Goal: Task Accomplishment & Management: Use online tool/utility

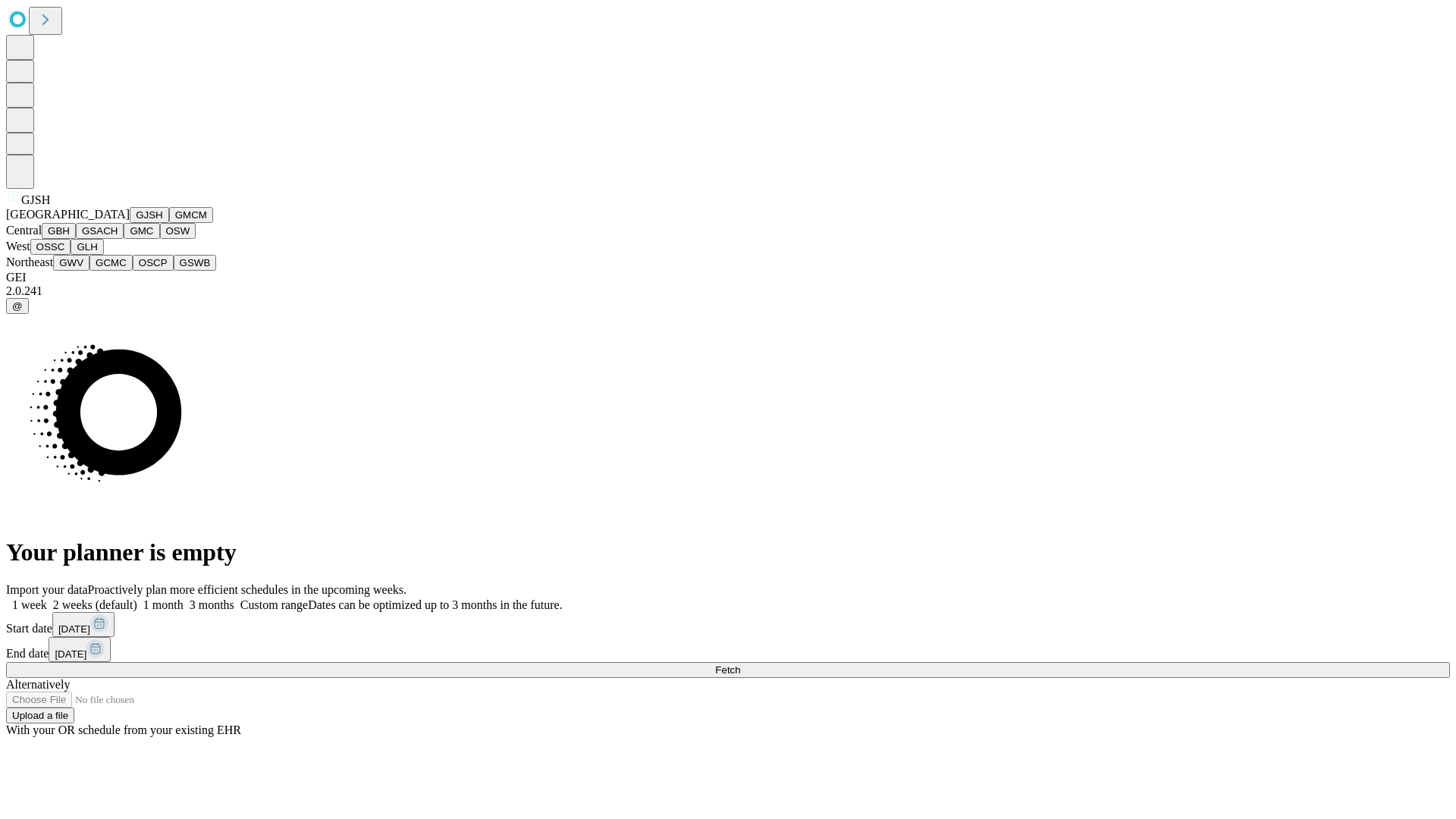
click at [130, 223] on button "GJSH" at bounding box center [150, 215] width 39 height 16
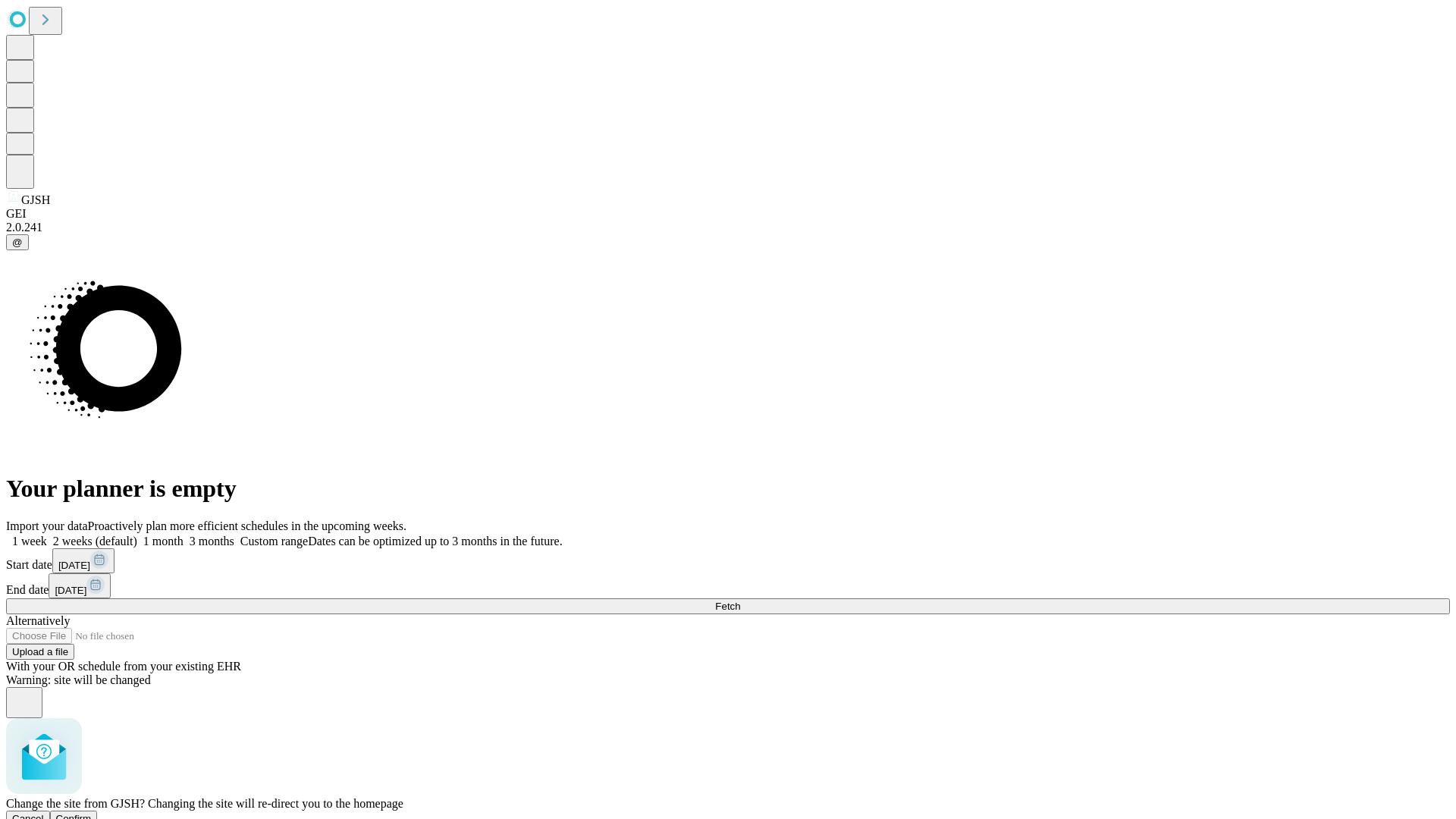
click at [92, 813] on span "Confirm" at bounding box center [74, 819] width 35 height 12
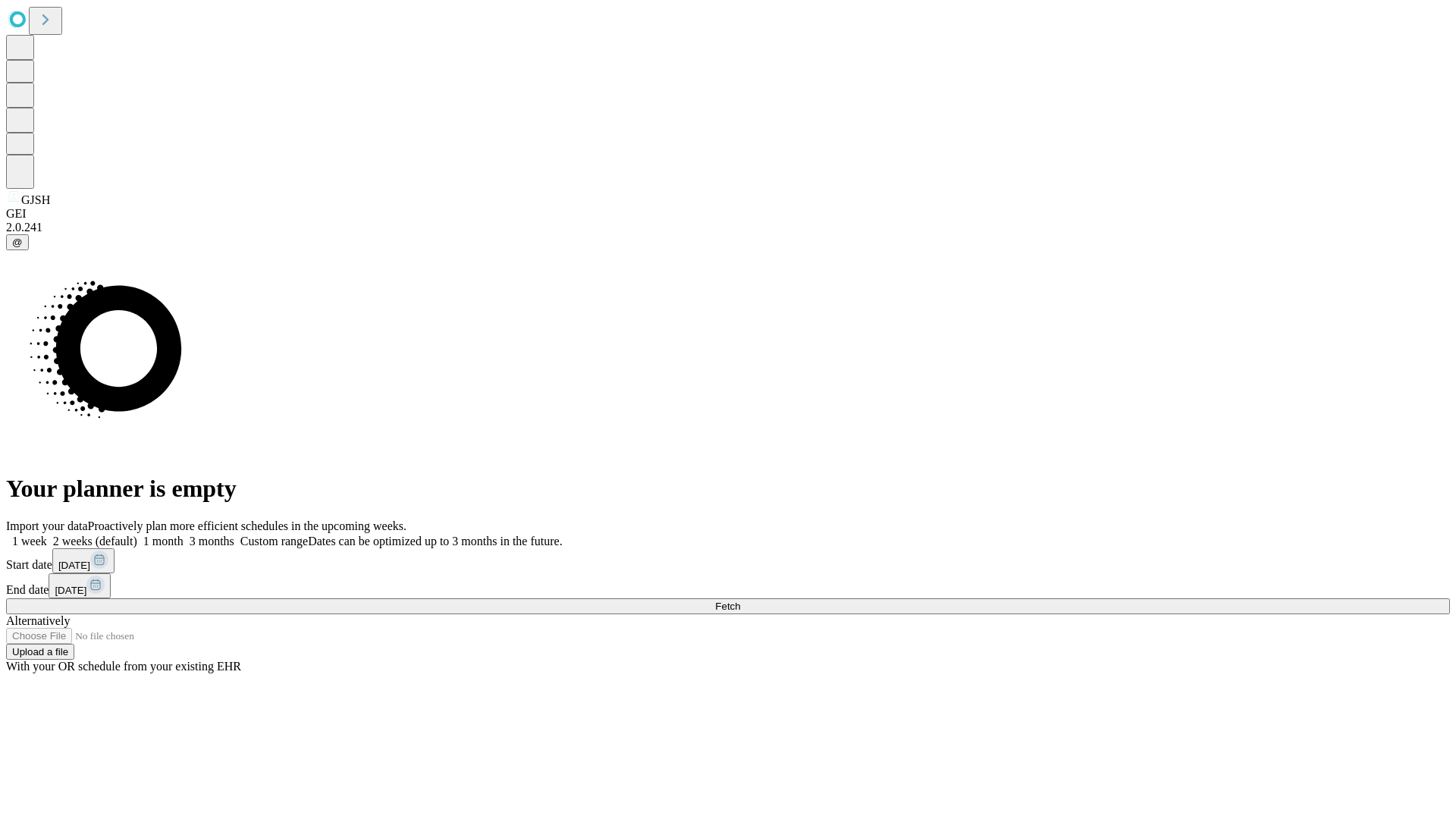
click at [183, 535] on label "1 month" at bounding box center [160, 541] width 46 height 13
click at [740, 601] on span "Fetch" at bounding box center [727, 607] width 25 height 12
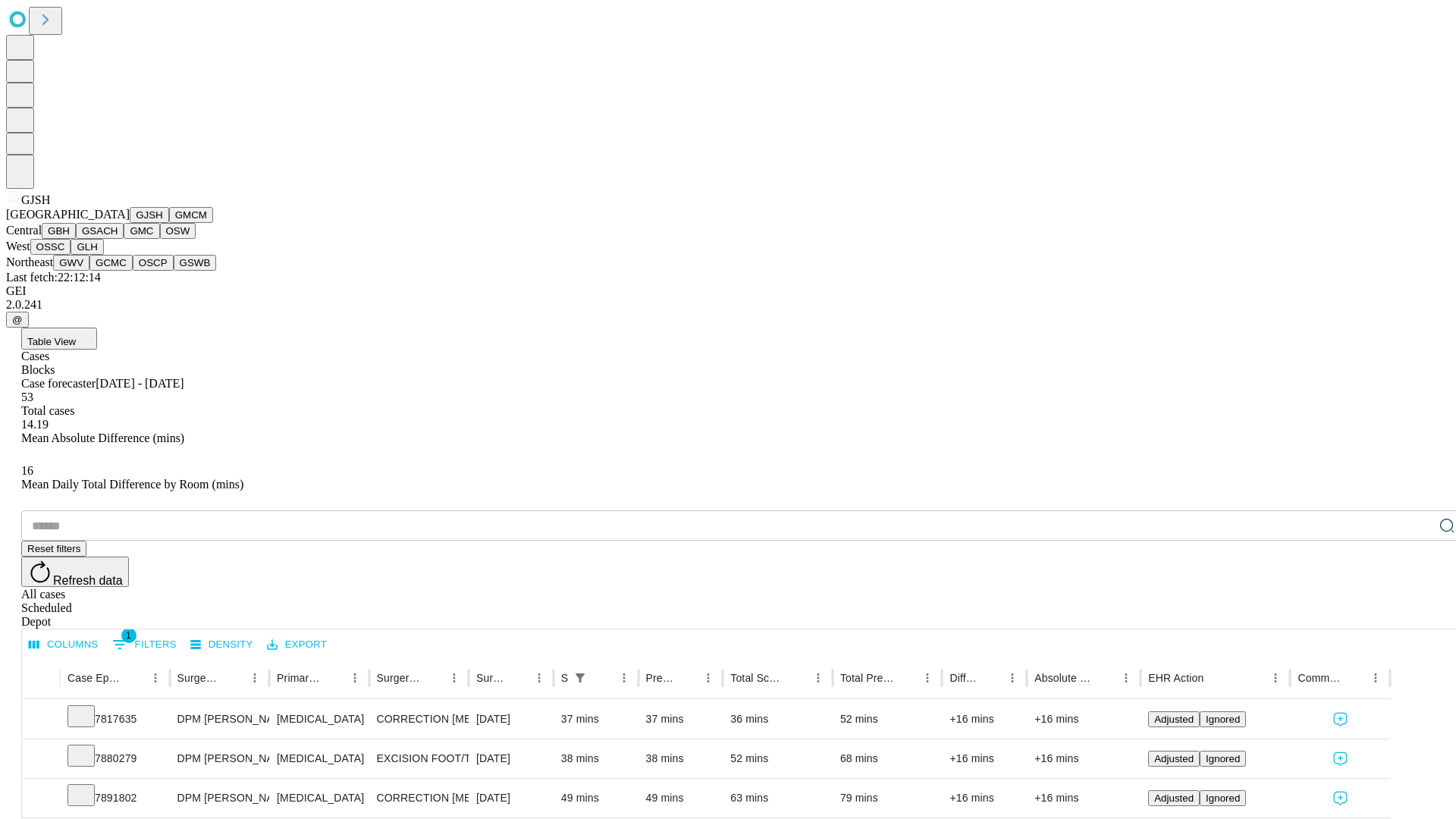
click at [169, 223] on button "GMCM" at bounding box center [191, 215] width 44 height 16
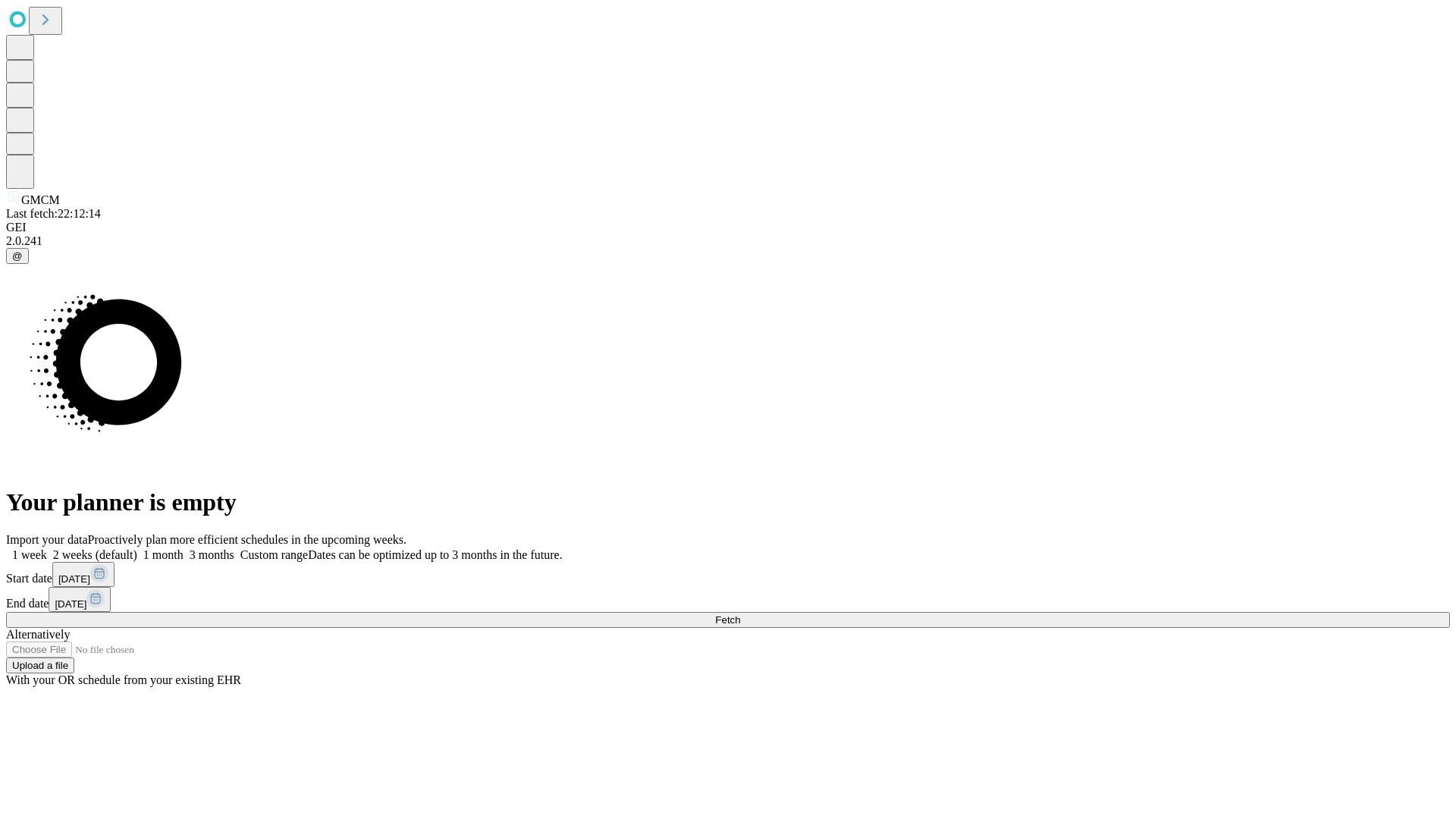
click at [183, 549] on label "1 month" at bounding box center [160, 555] width 46 height 13
click at [740, 615] on span "Fetch" at bounding box center [727, 621] width 25 height 12
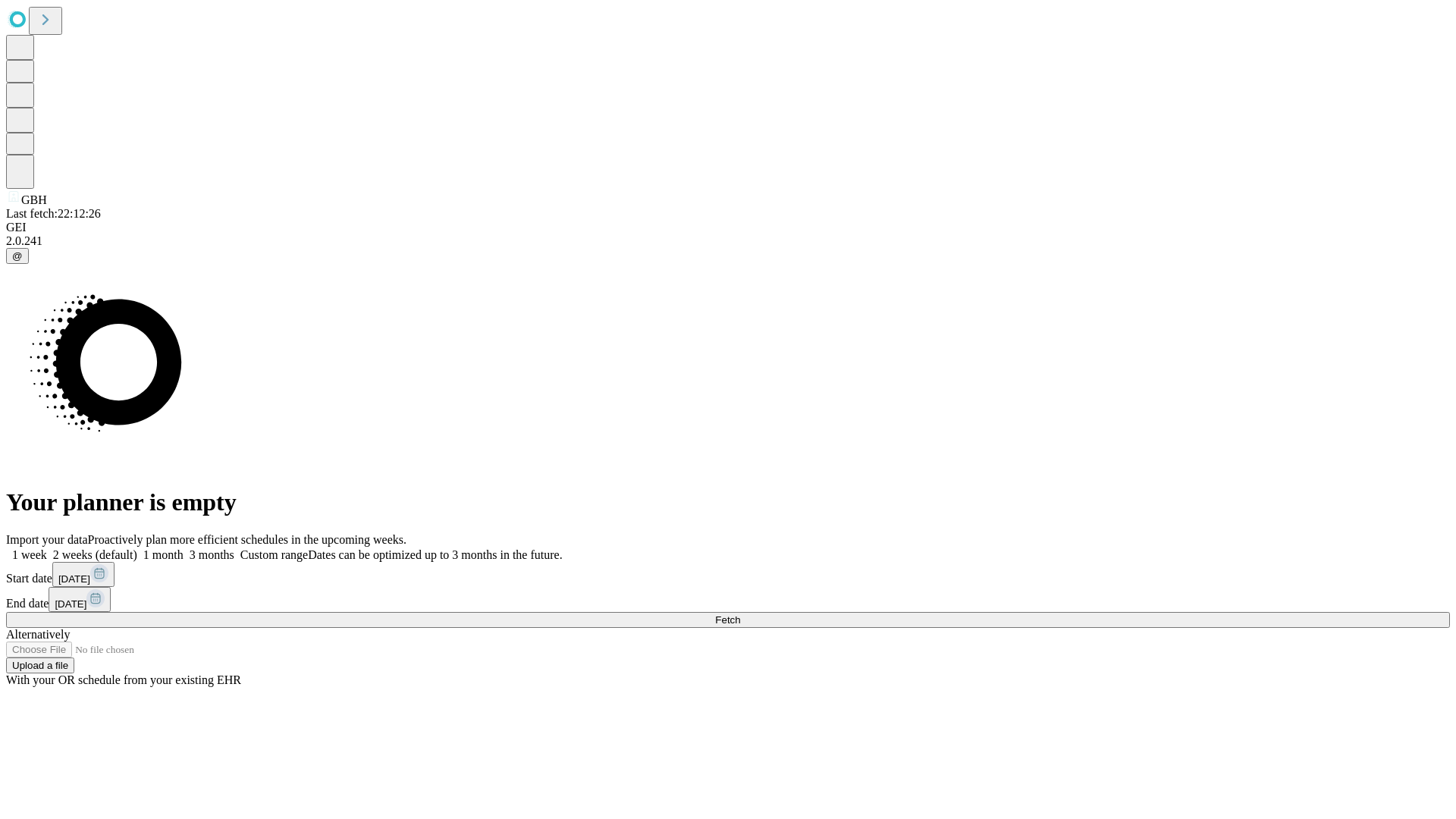
click at [183, 549] on label "1 month" at bounding box center [160, 555] width 46 height 13
click at [740, 615] on span "Fetch" at bounding box center [727, 621] width 25 height 12
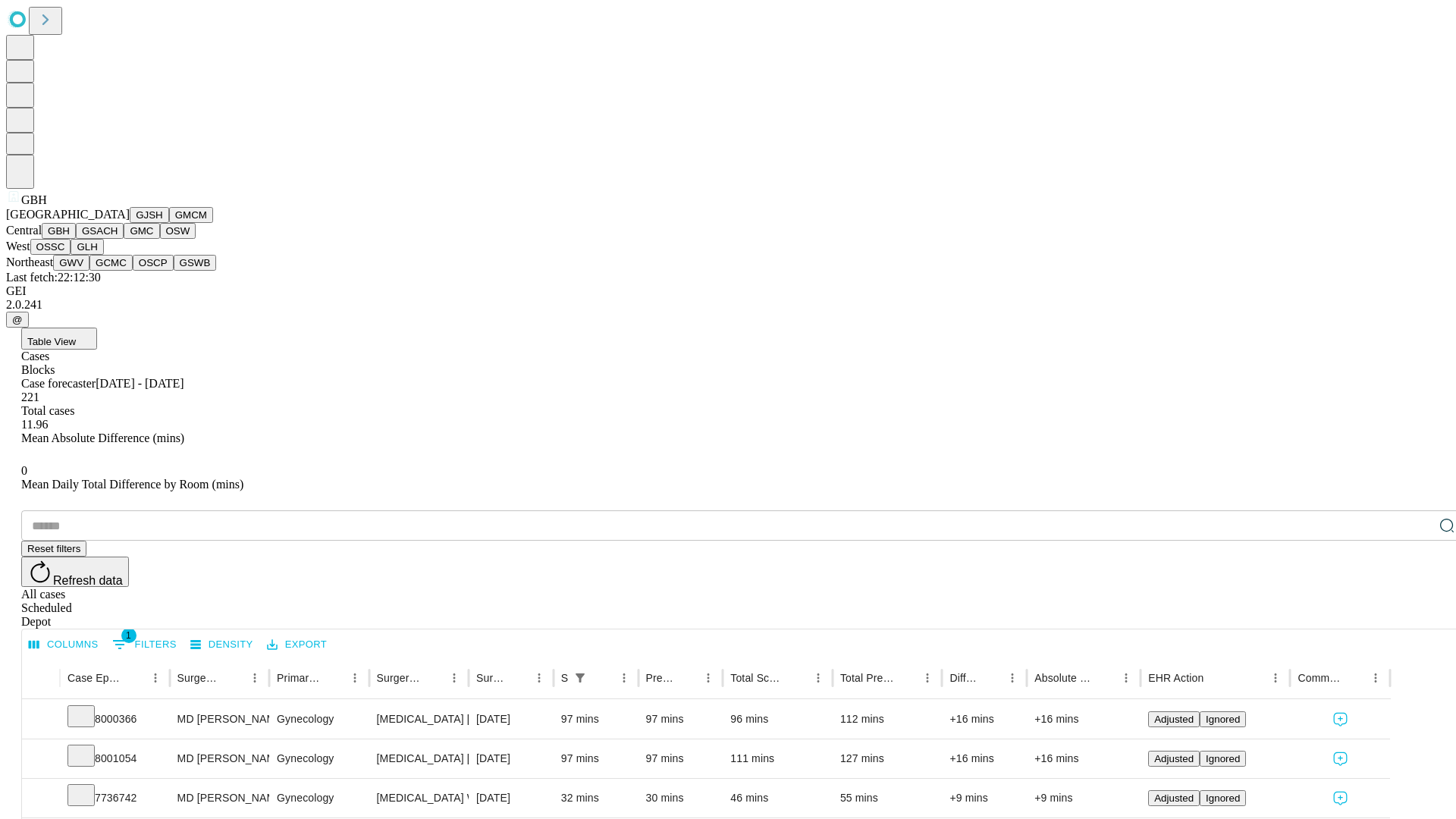
click at [117, 239] on button "GSACH" at bounding box center [99, 231] width 47 height 16
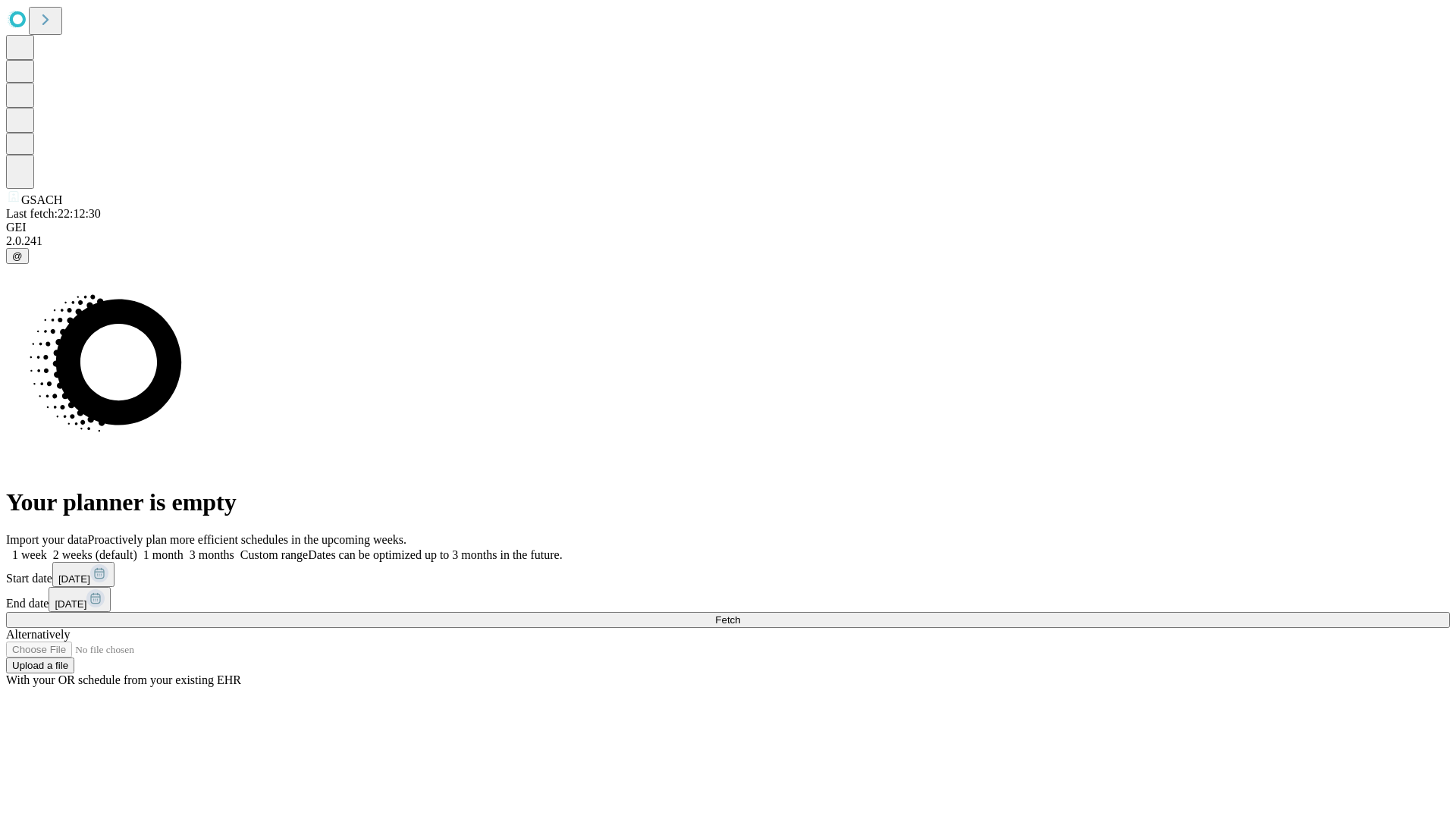
click at [740, 615] on span "Fetch" at bounding box center [727, 621] width 25 height 12
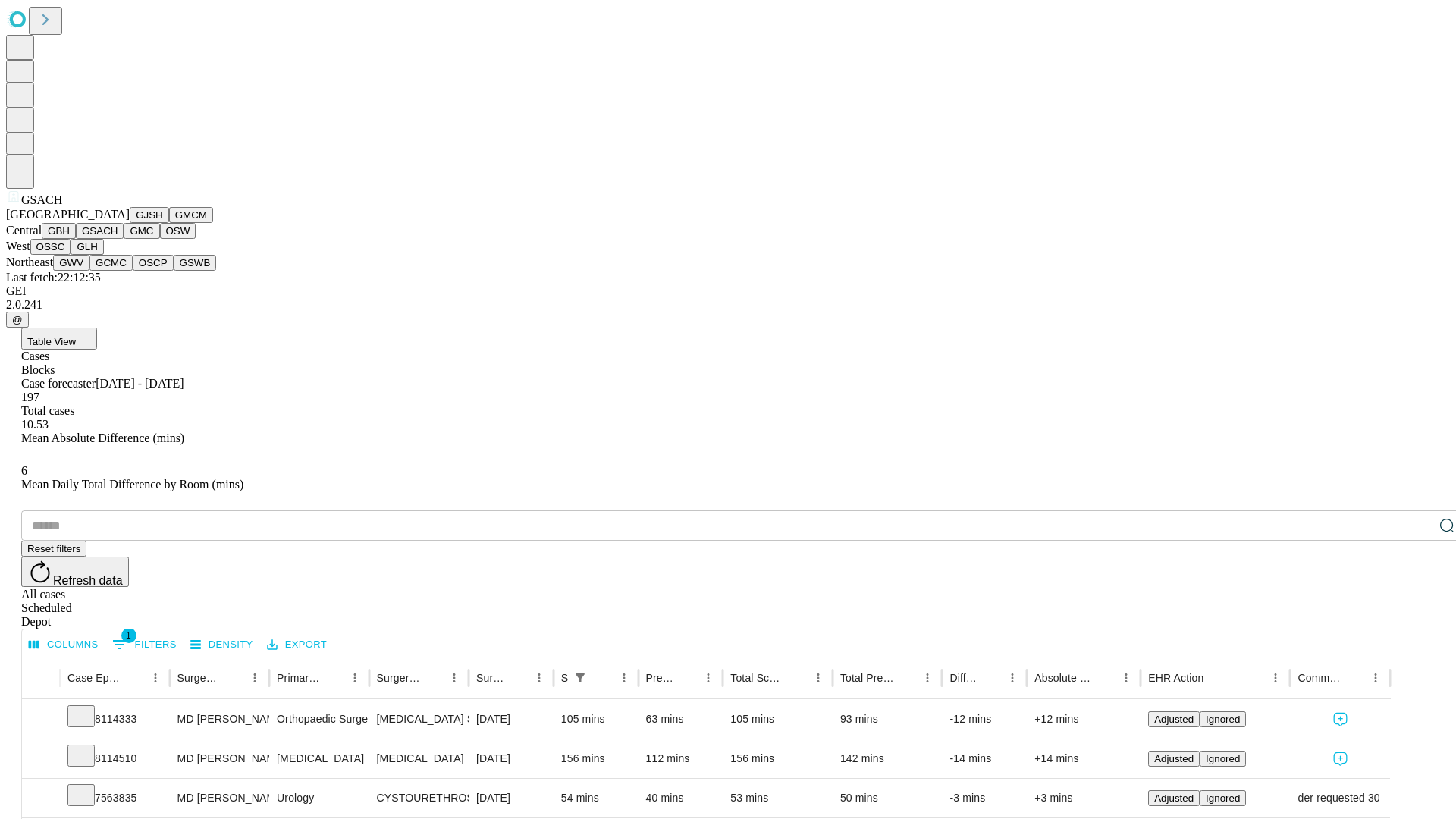
click at [123, 239] on button "GMC" at bounding box center [141, 231] width 35 height 16
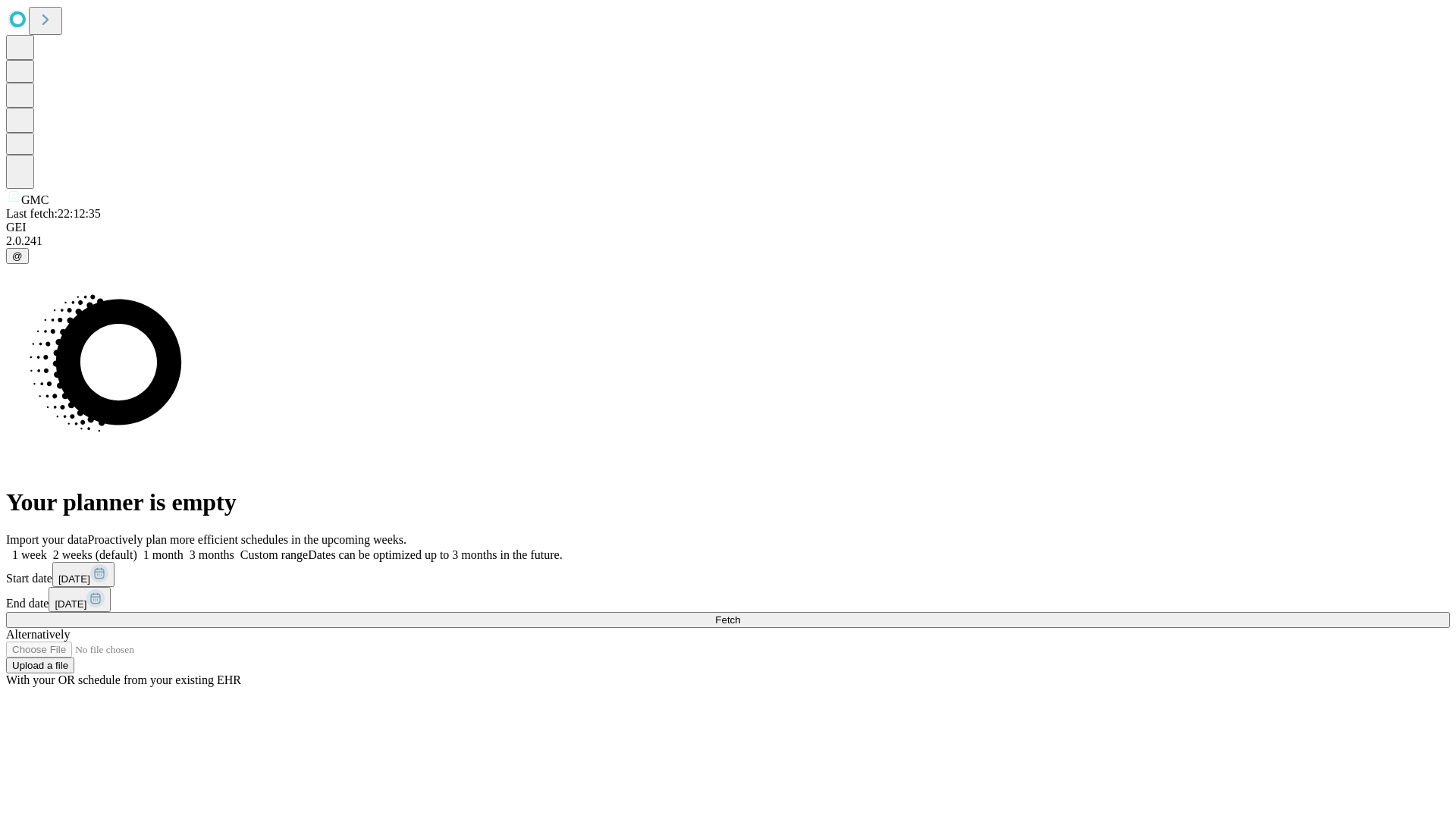
click at [183, 549] on label "1 month" at bounding box center [160, 555] width 46 height 13
click at [740, 615] on span "Fetch" at bounding box center [727, 621] width 25 height 12
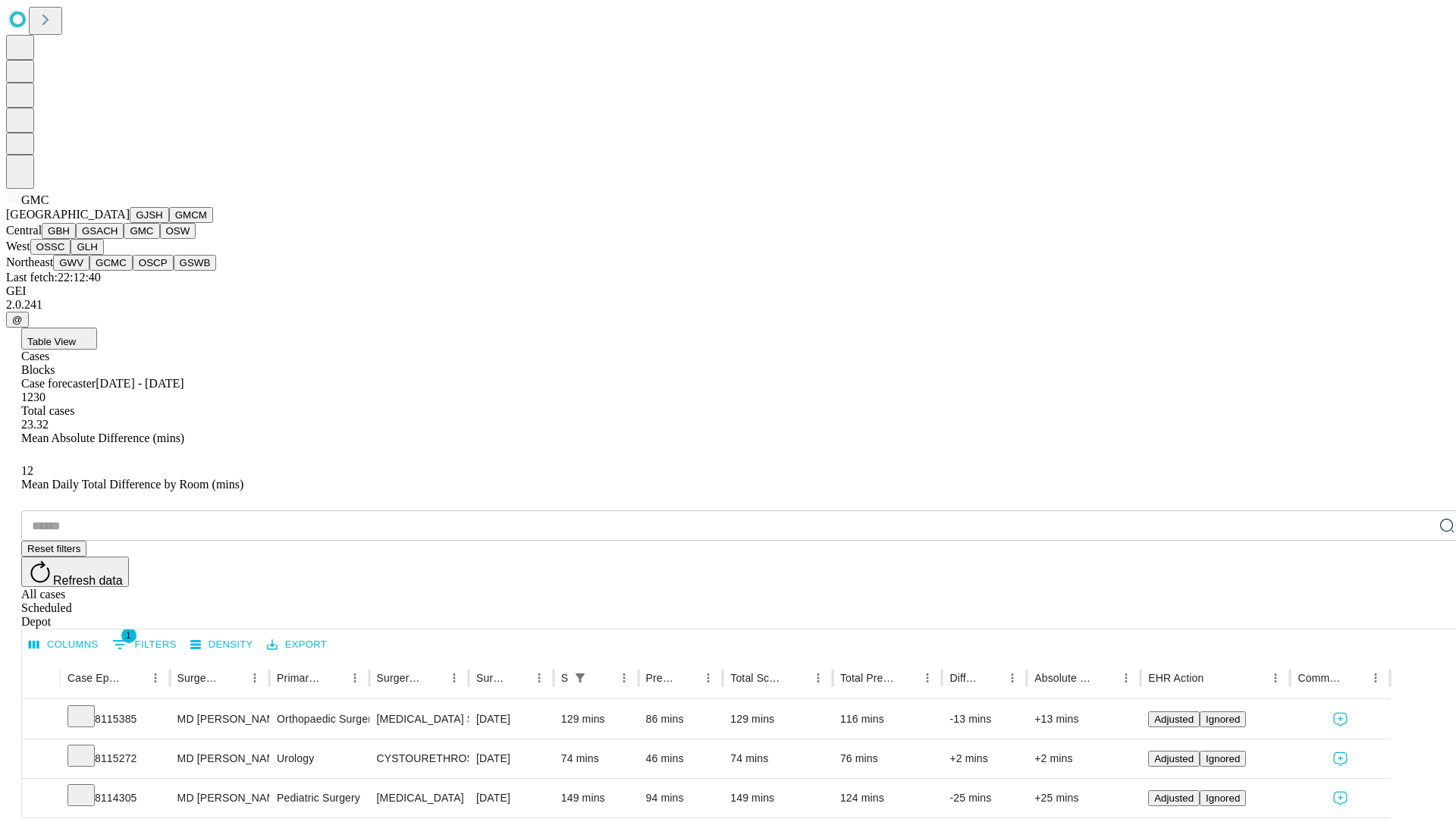
click at [160, 239] on button "OSW" at bounding box center [177, 231] width 36 height 16
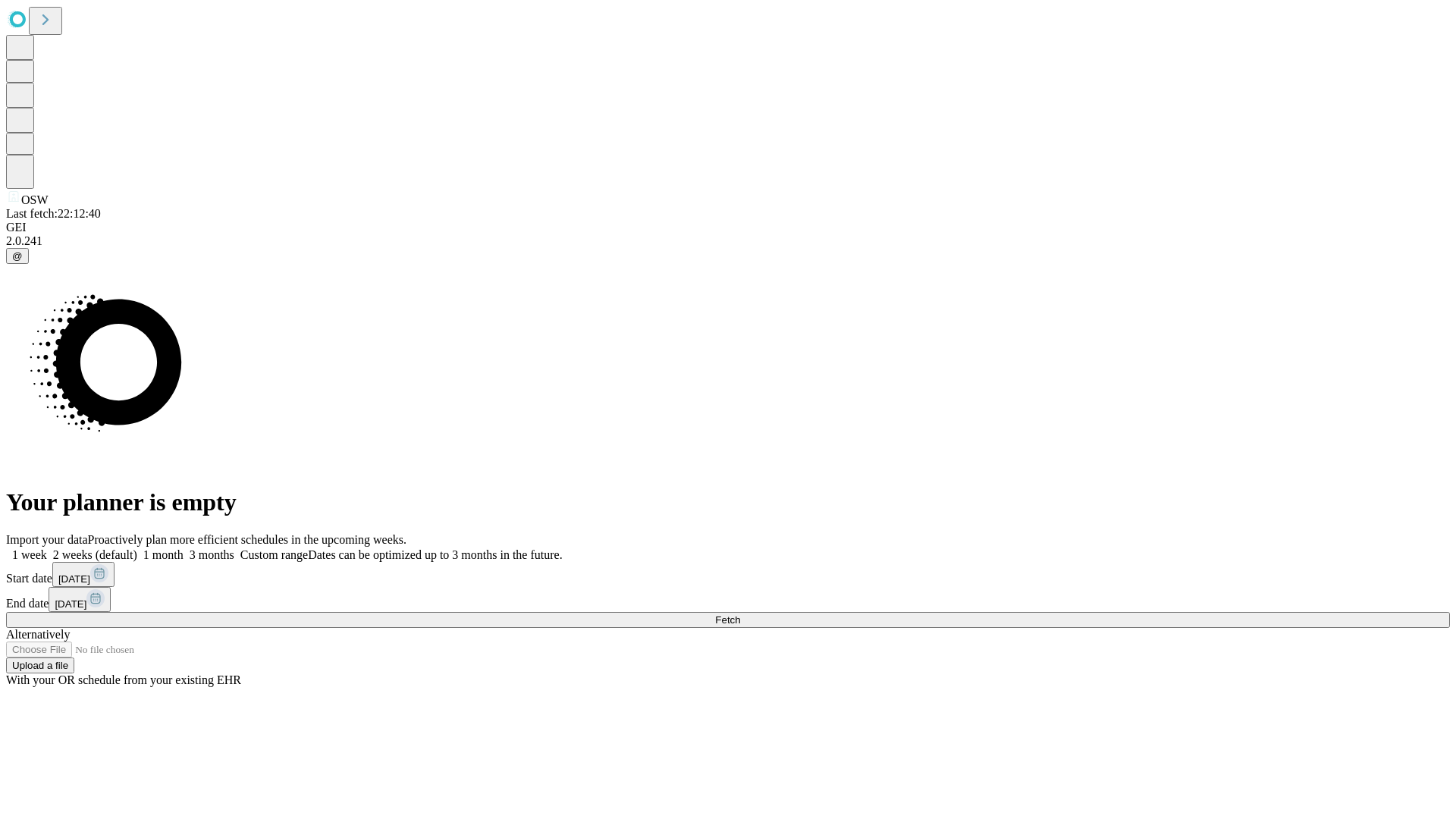
click at [183, 549] on label "1 month" at bounding box center [160, 555] width 46 height 13
click at [740, 615] on span "Fetch" at bounding box center [727, 621] width 25 height 12
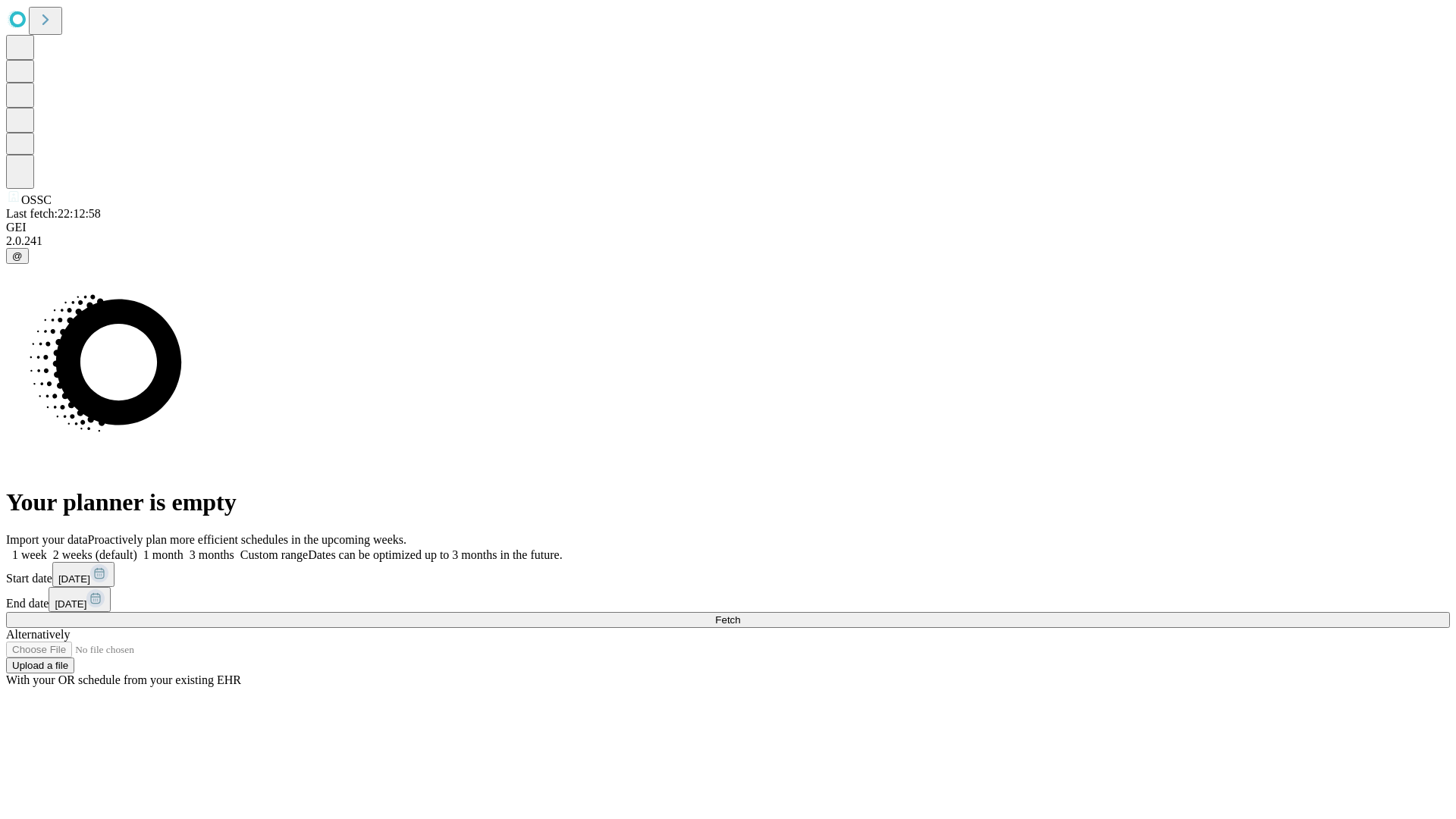
click at [183, 549] on label "1 month" at bounding box center [160, 555] width 46 height 13
click at [740, 615] on span "Fetch" at bounding box center [727, 621] width 25 height 12
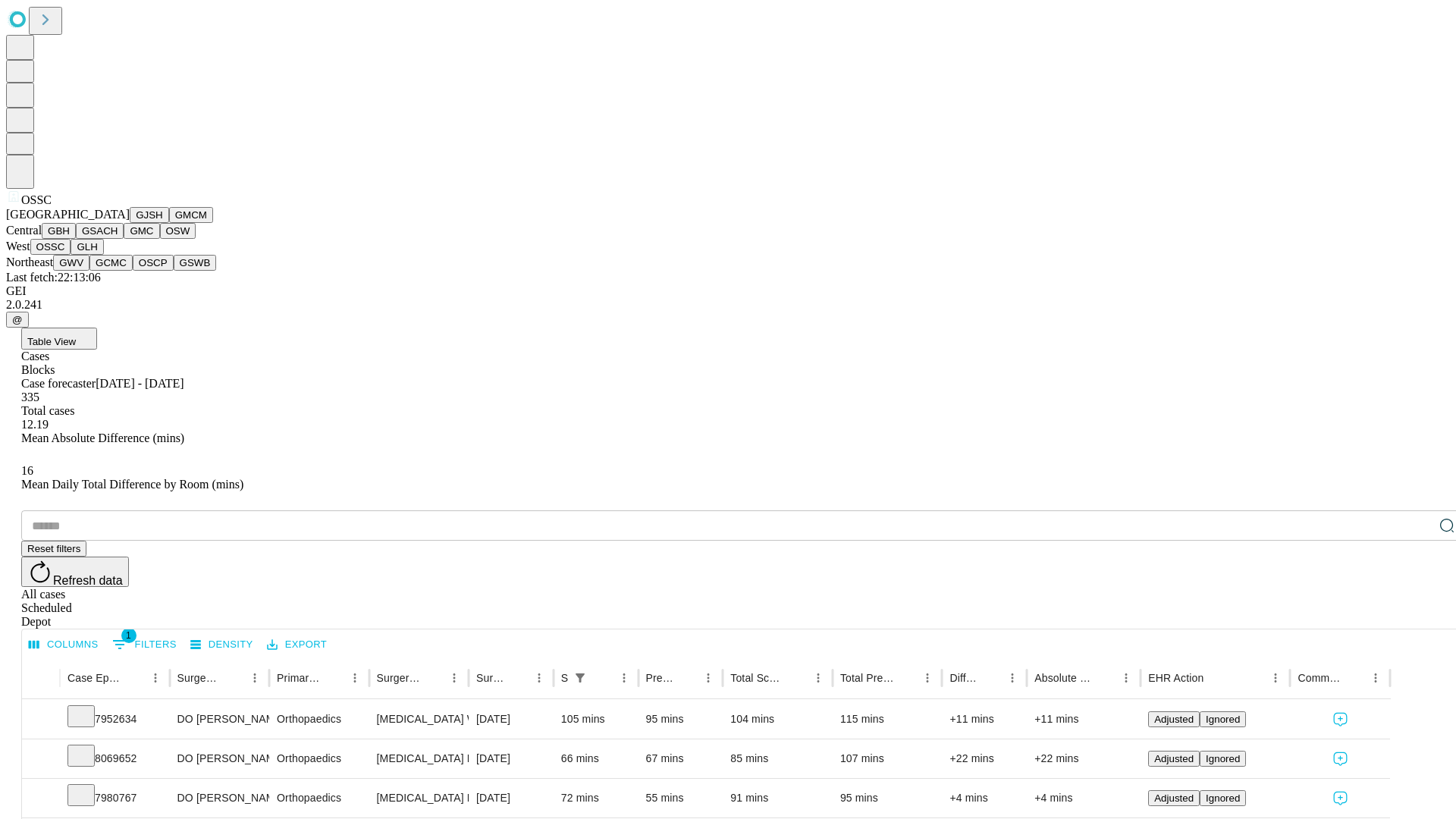
click at [103, 255] on button "GLH" at bounding box center [87, 246] width 33 height 16
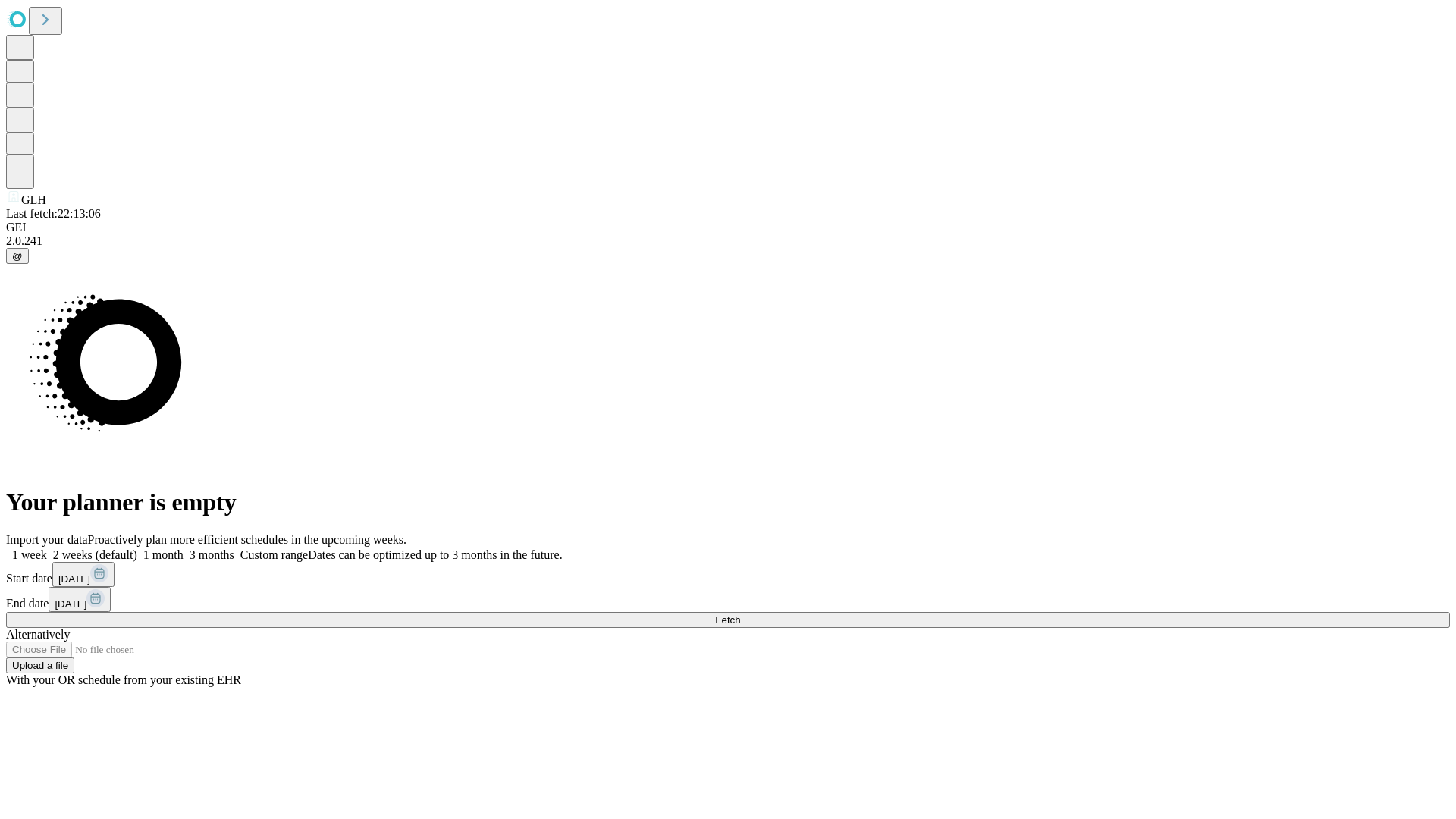
click at [183, 549] on label "1 month" at bounding box center [160, 555] width 46 height 13
click at [740, 615] on span "Fetch" at bounding box center [727, 621] width 25 height 12
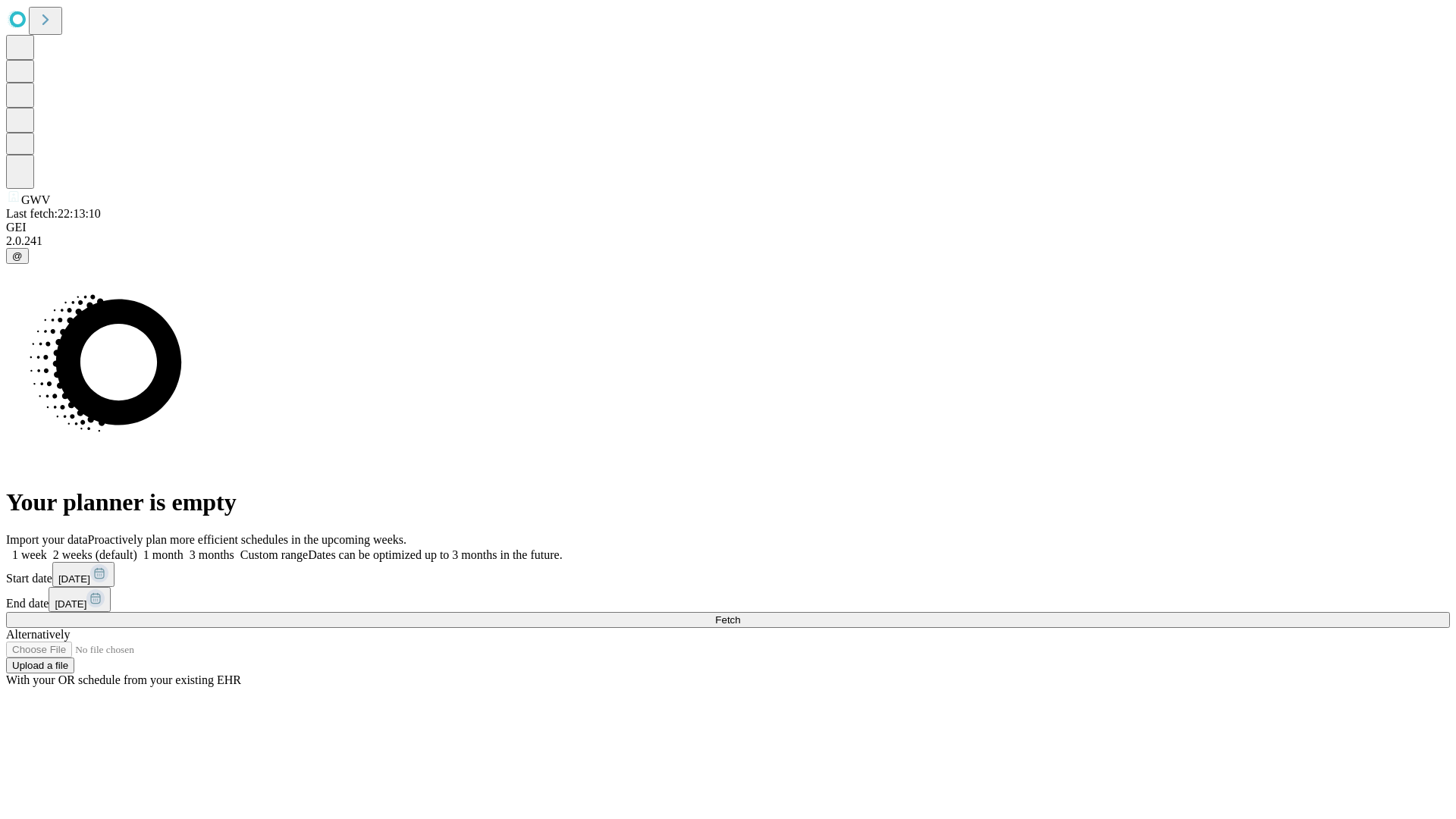
click at [183, 549] on label "1 month" at bounding box center [160, 555] width 46 height 13
click at [740, 615] on span "Fetch" at bounding box center [727, 621] width 25 height 12
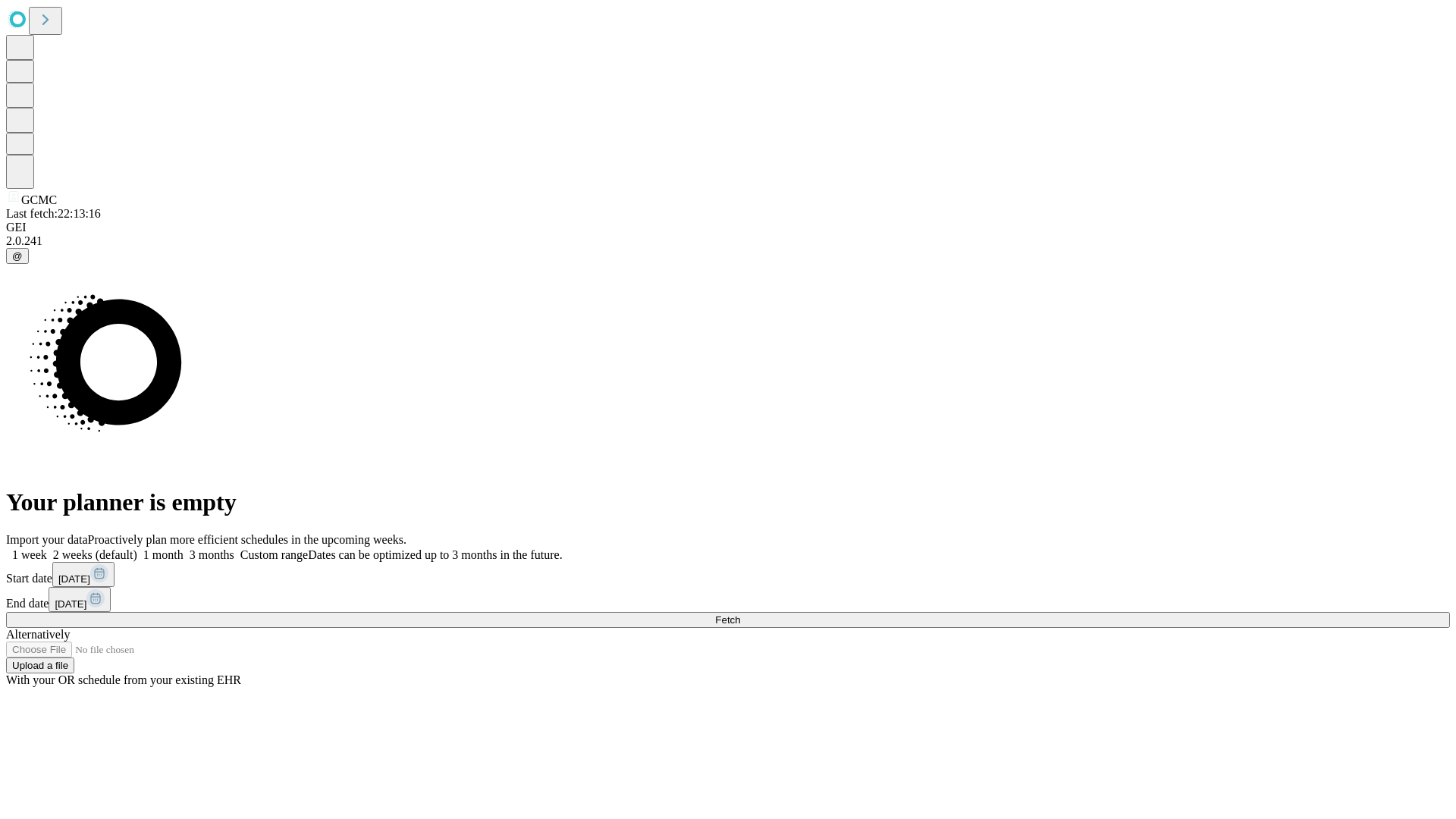
click at [183, 549] on label "1 month" at bounding box center [160, 555] width 46 height 13
click at [740, 615] on span "Fetch" at bounding box center [727, 621] width 25 height 12
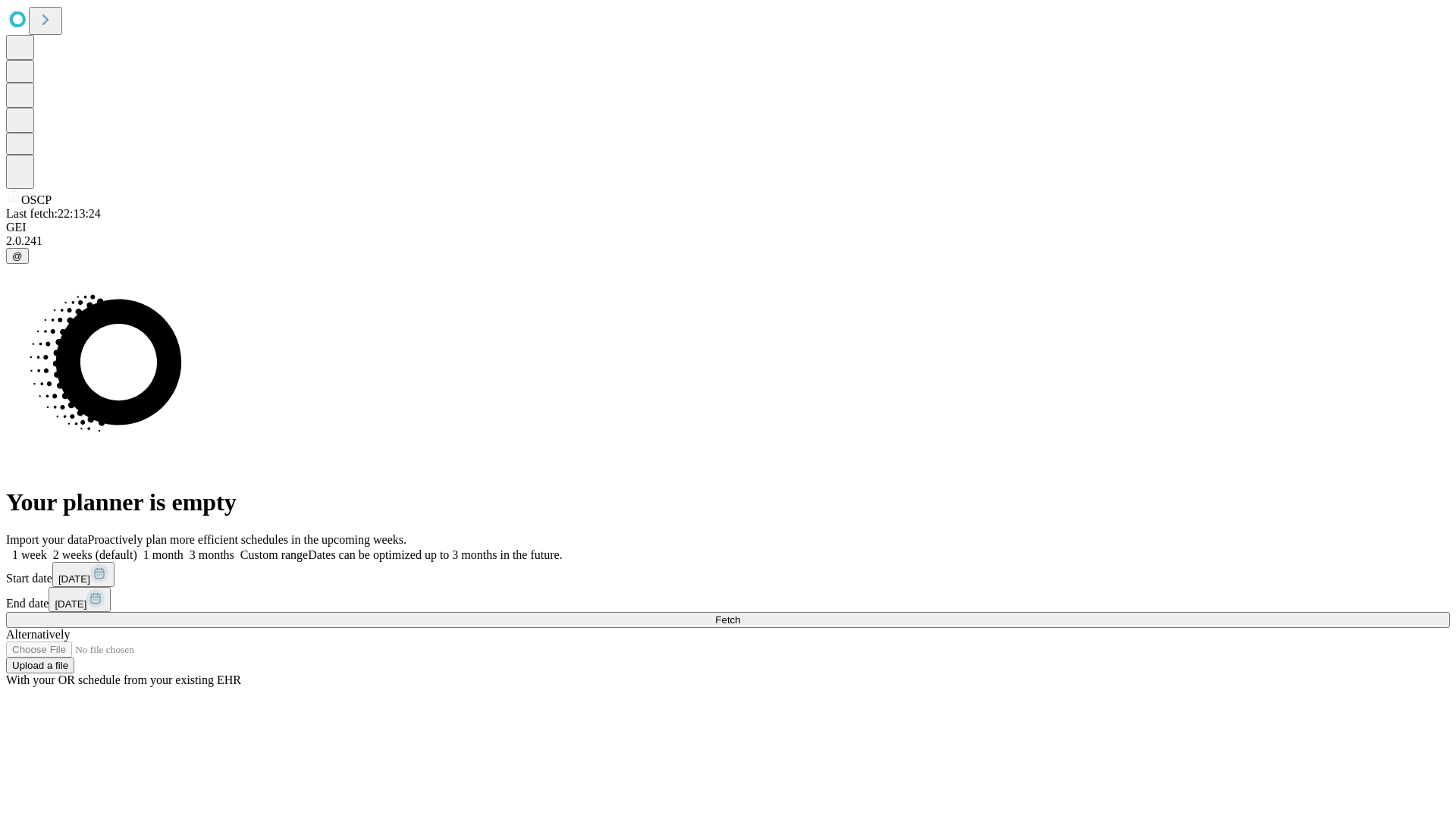
click at [183, 549] on label "1 month" at bounding box center [160, 555] width 46 height 13
click at [740, 615] on span "Fetch" at bounding box center [727, 621] width 25 height 12
click at [183, 549] on label "1 month" at bounding box center [160, 555] width 46 height 13
click at [740, 615] on span "Fetch" at bounding box center [727, 621] width 25 height 12
